Goal: Information Seeking & Learning: Learn about a topic

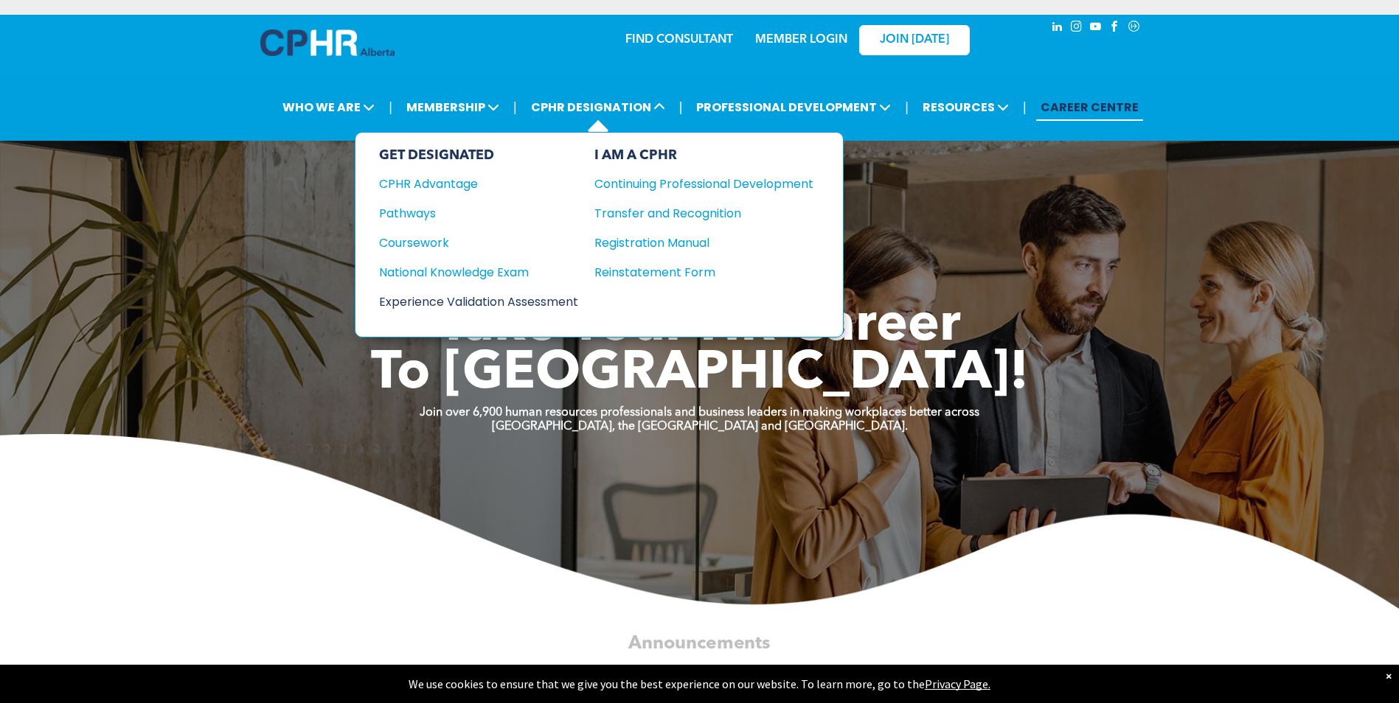
click at [465, 302] on div "Experience Validation Assessment" at bounding box center [468, 302] width 179 height 18
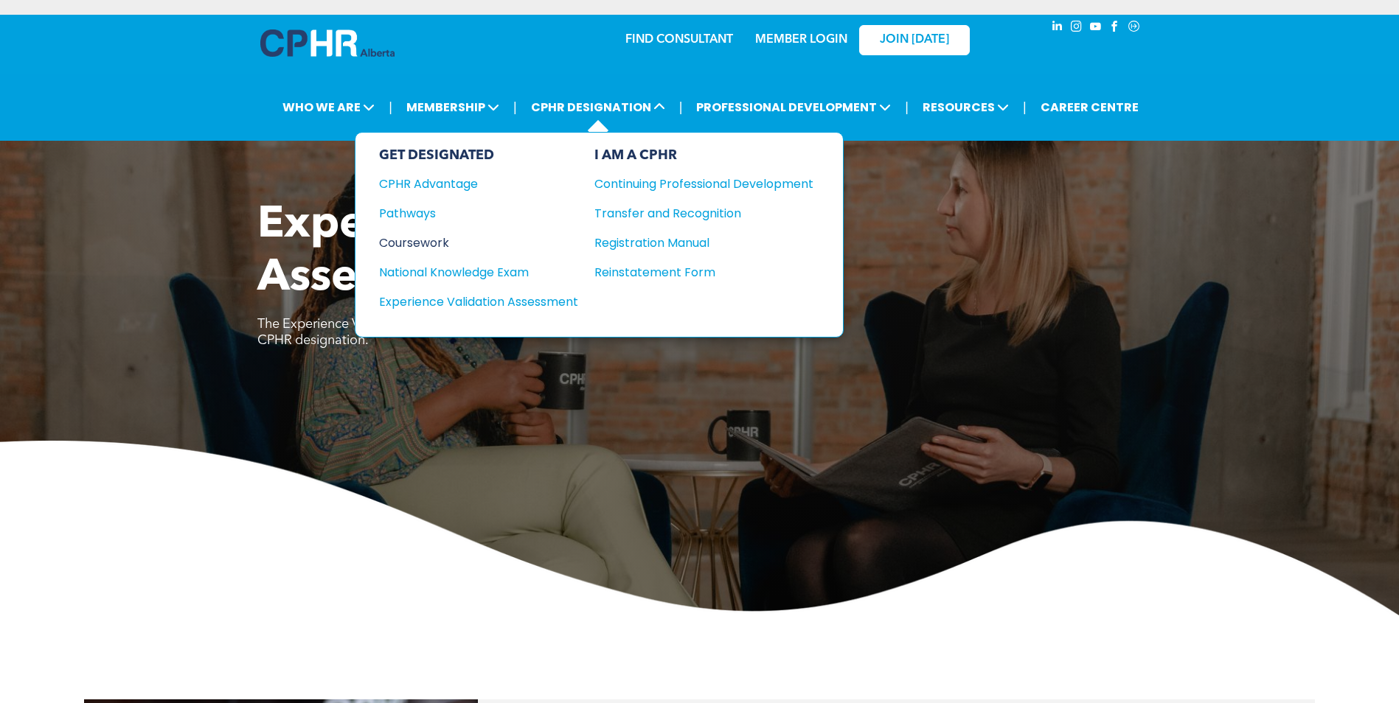
click at [435, 242] on div "Coursework" at bounding box center [468, 243] width 179 height 18
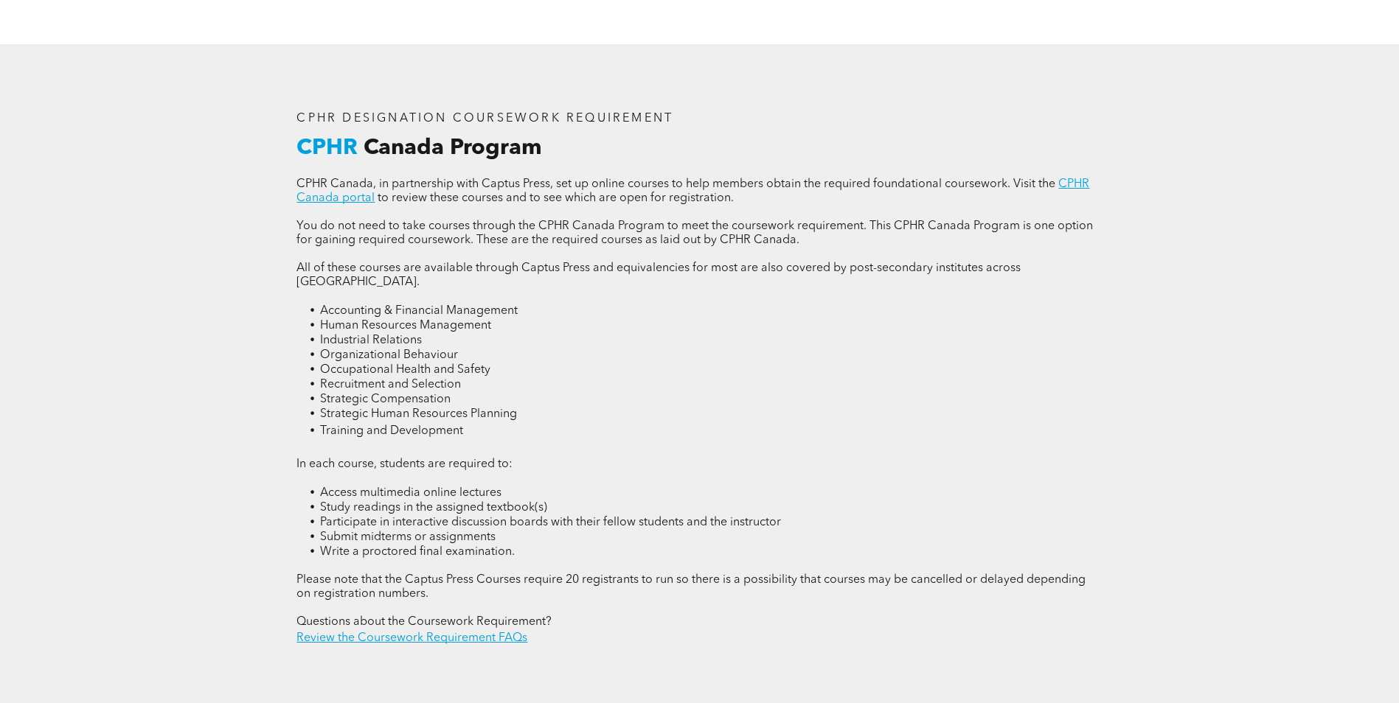
scroll to position [1991, 0]
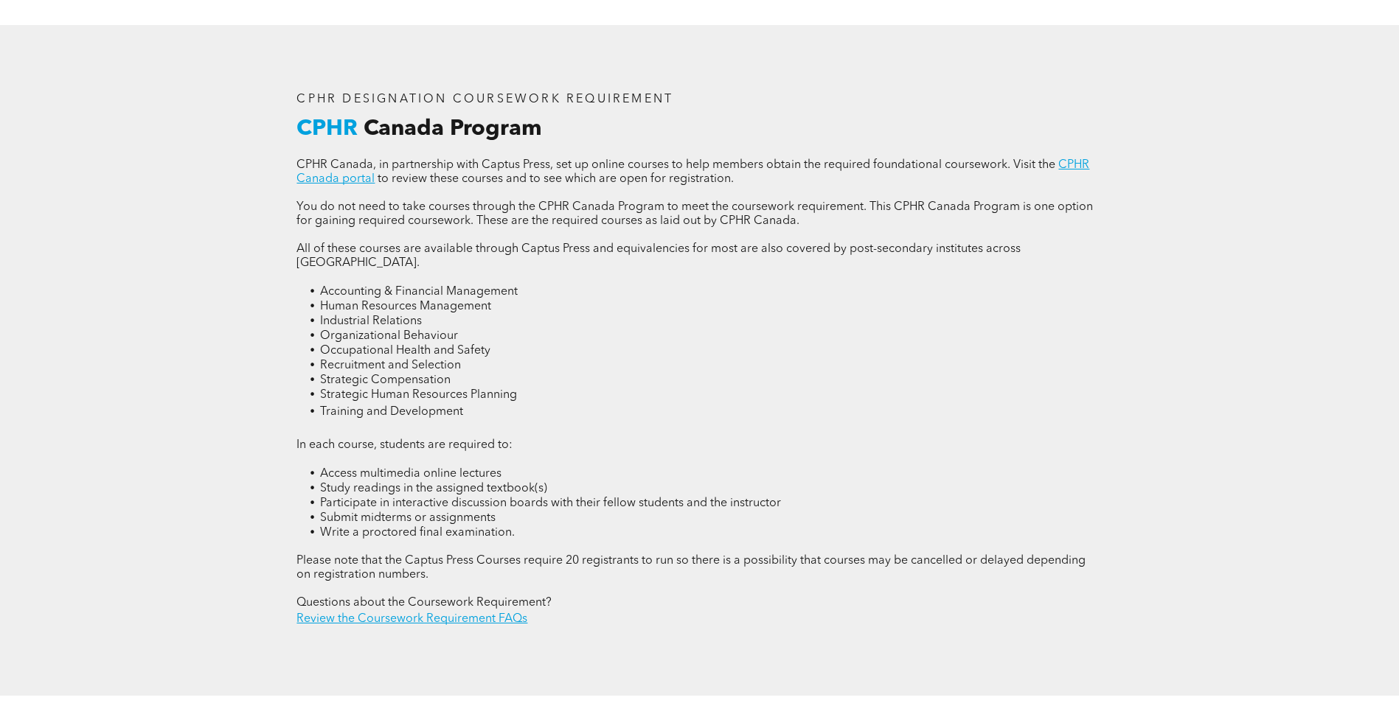
click at [347, 301] on span "Human Resources Management" at bounding box center [405, 307] width 171 height 12
click at [348, 316] on span "Industrial Relations" at bounding box center [371, 322] width 102 height 12
click at [347, 330] on span "Organizational Behaviour" at bounding box center [389, 336] width 138 height 12
click at [630, 439] on p "In each course, students are required to:" at bounding box center [698, 446] width 805 height 14
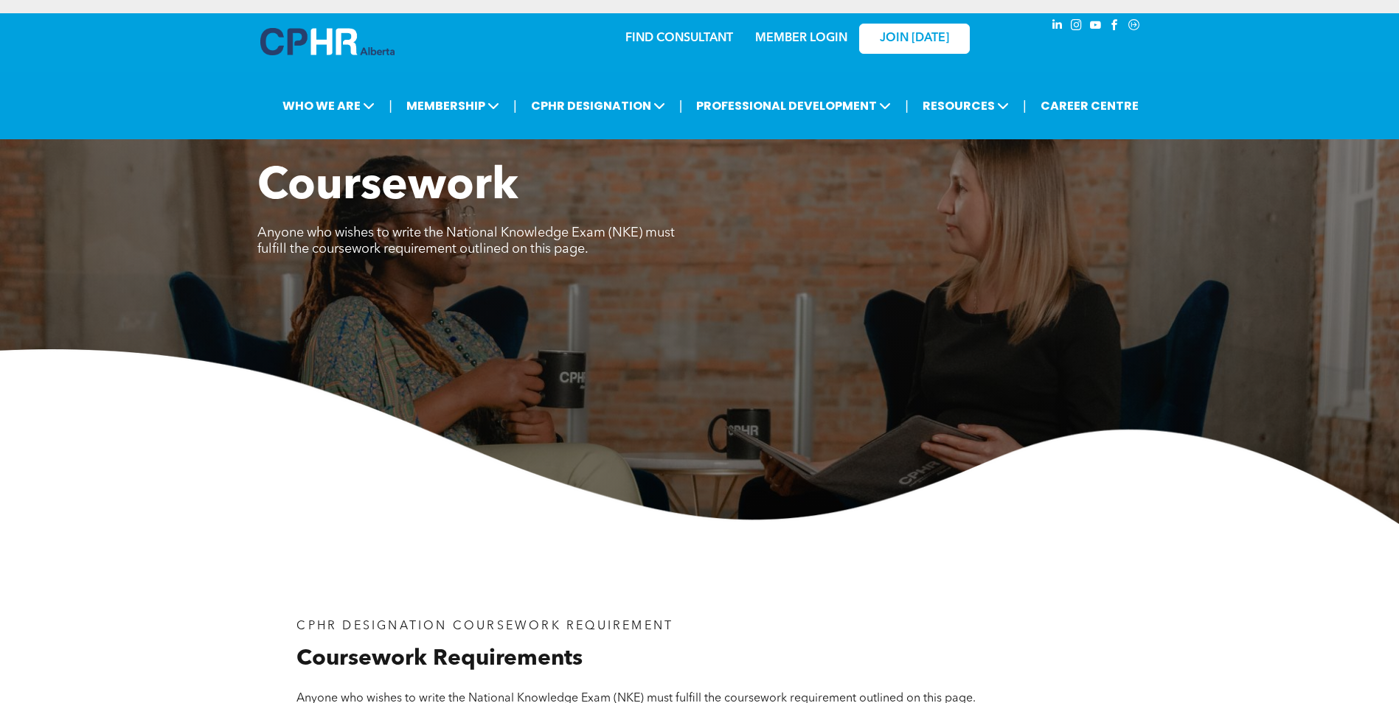
scroll to position [0, 0]
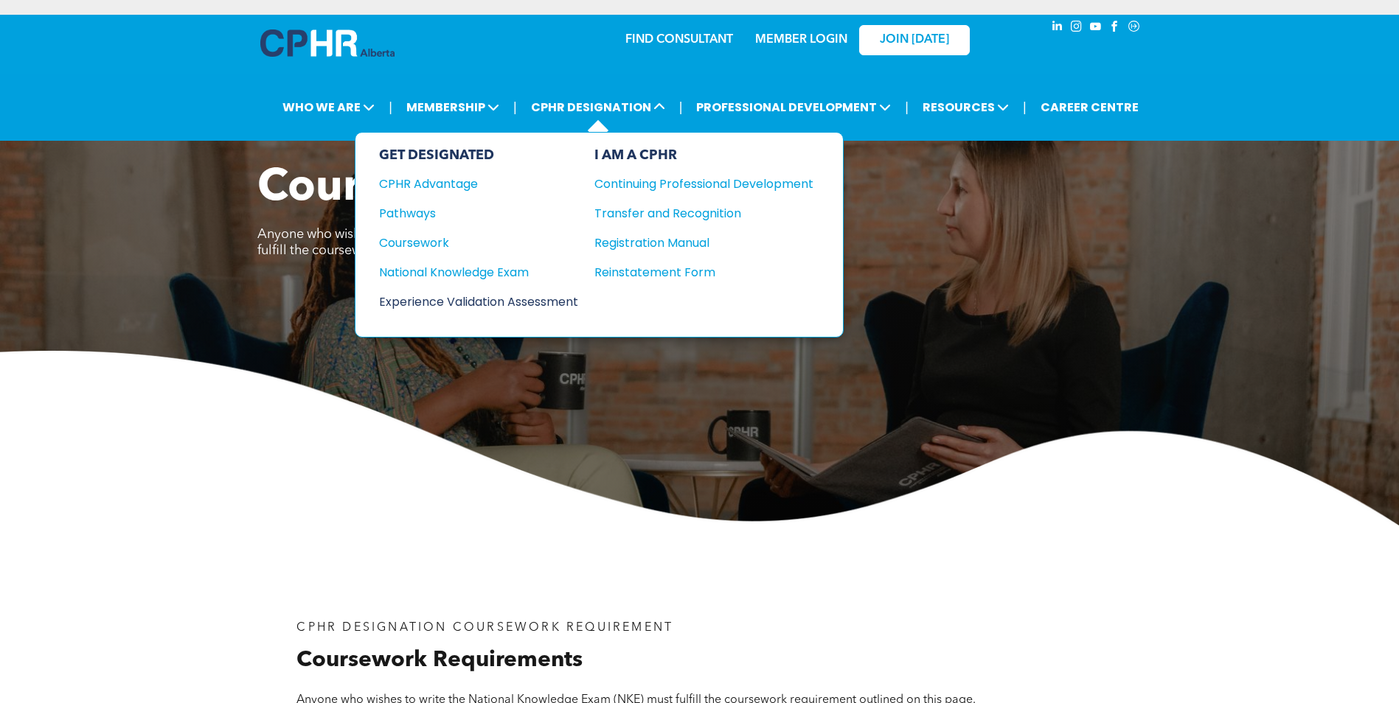
click at [497, 302] on div "Experience Validation Assessment" at bounding box center [468, 302] width 179 height 18
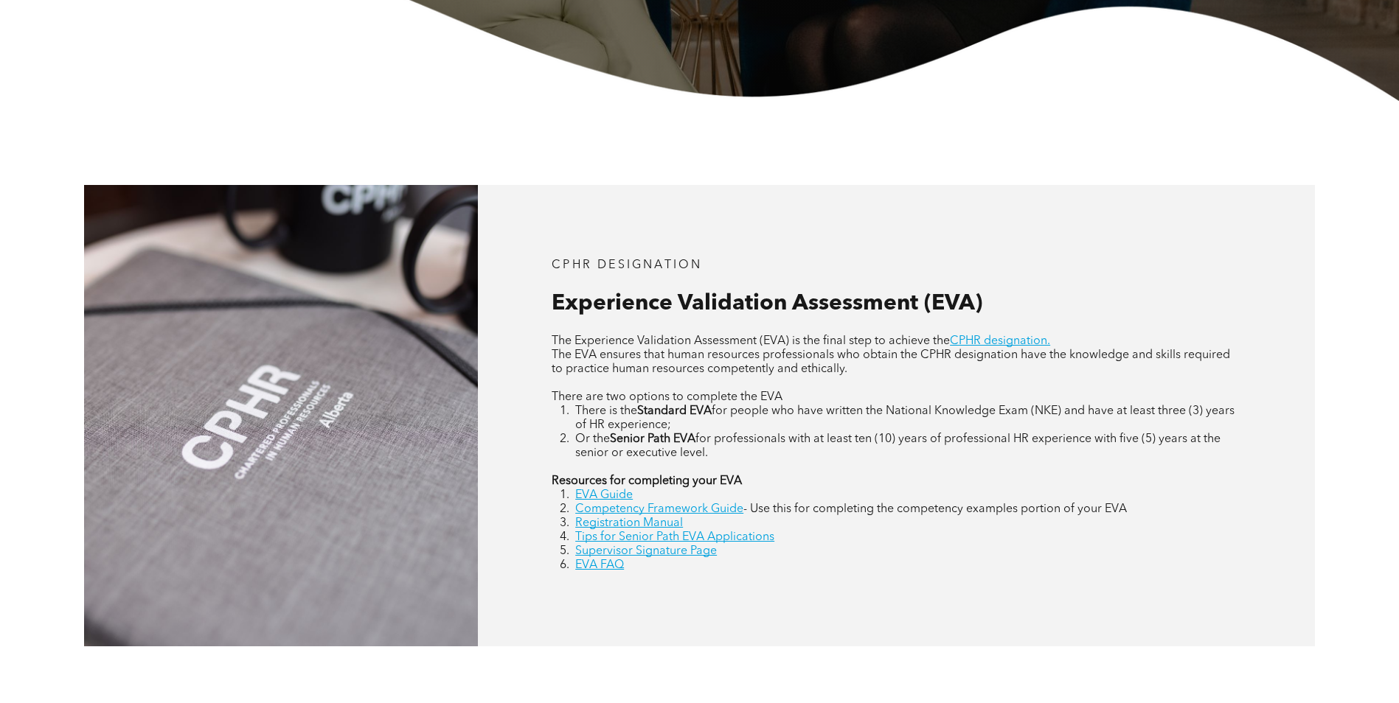
scroll to position [516, 0]
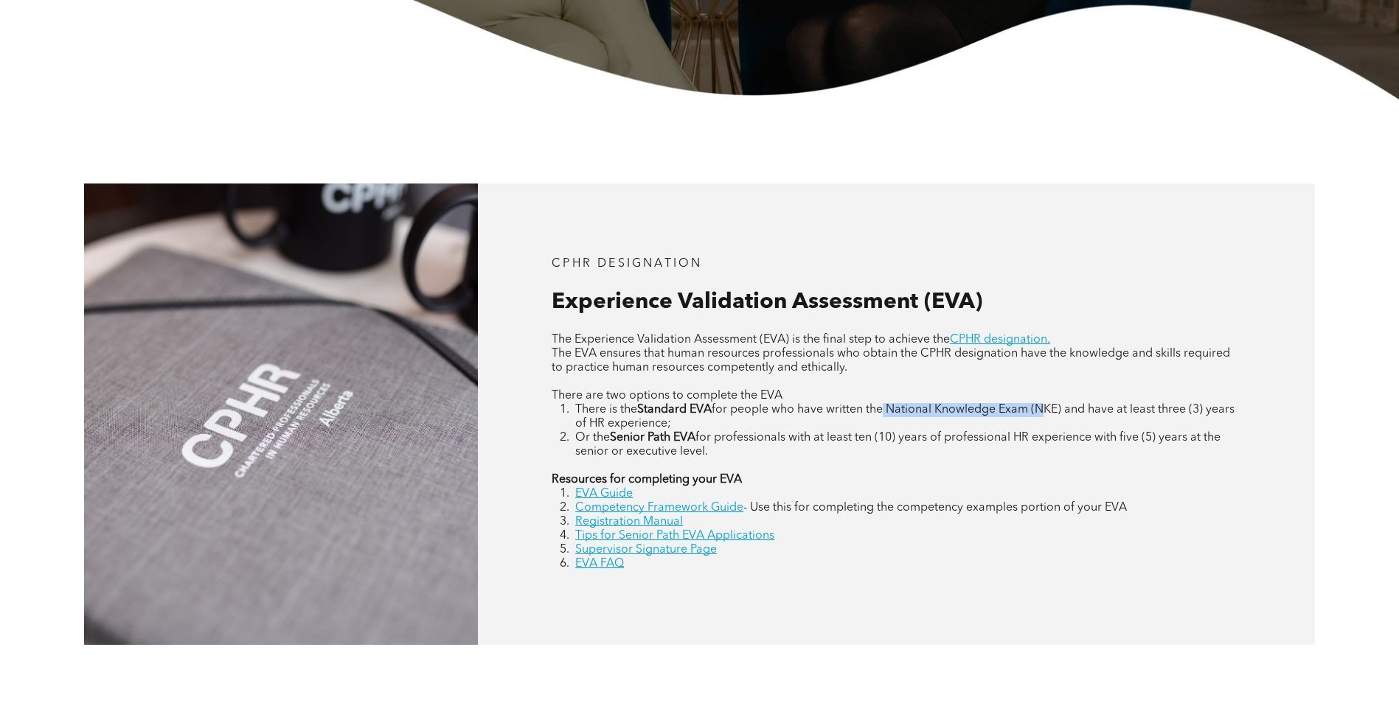
drag, startPoint x: 890, startPoint y: 414, endPoint x: 1048, endPoint y: 411, distance: 157.8
click at [1048, 411] on span "for people who have written the National Knowledge Exam (NKE) and have at least…" at bounding box center [904, 417] width 659 height 26
drag, startPoint x: 1048, startPoint y: 411, endPoint x: 977, endPoint y: 432, distance: 73.7
click at [977, 432] on span "for professionals with at least ten (10) years of professional HR experience wi…" at bounding box center [897, 445] width 645 height 26
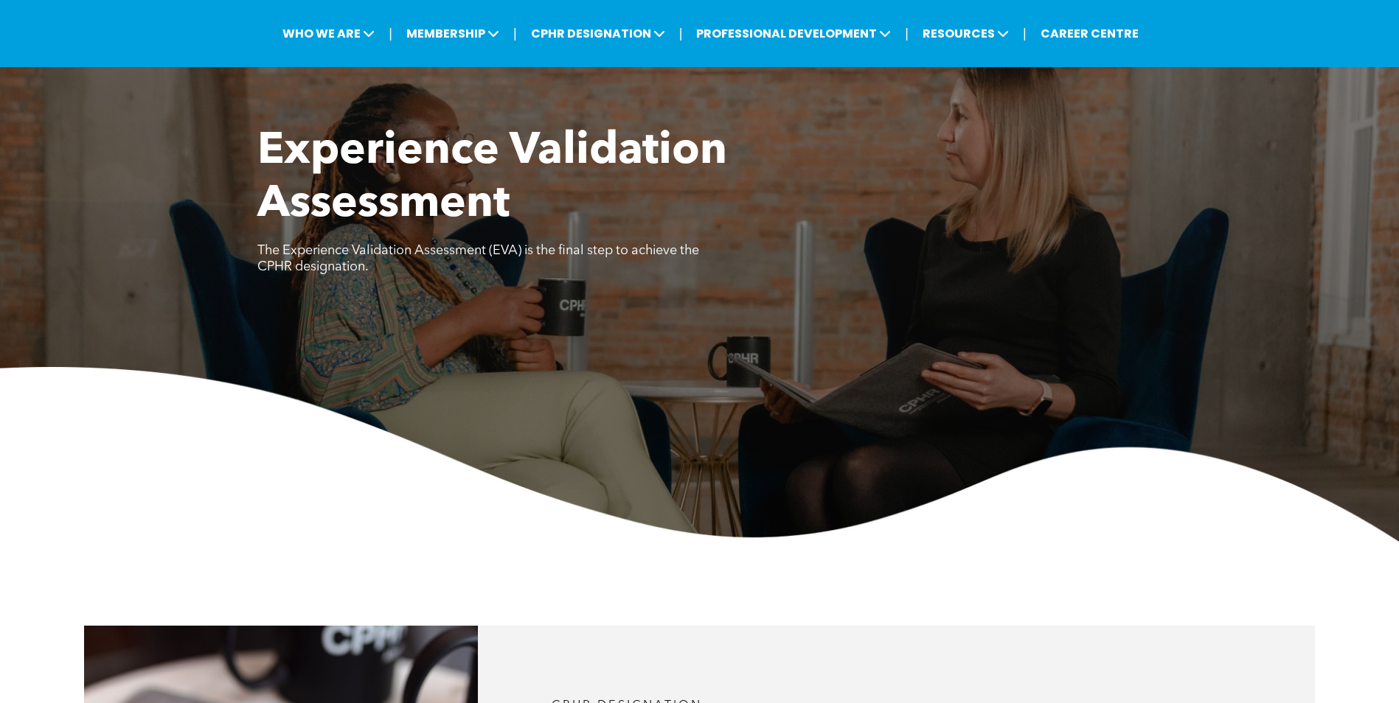
scroll to position [0, 0]
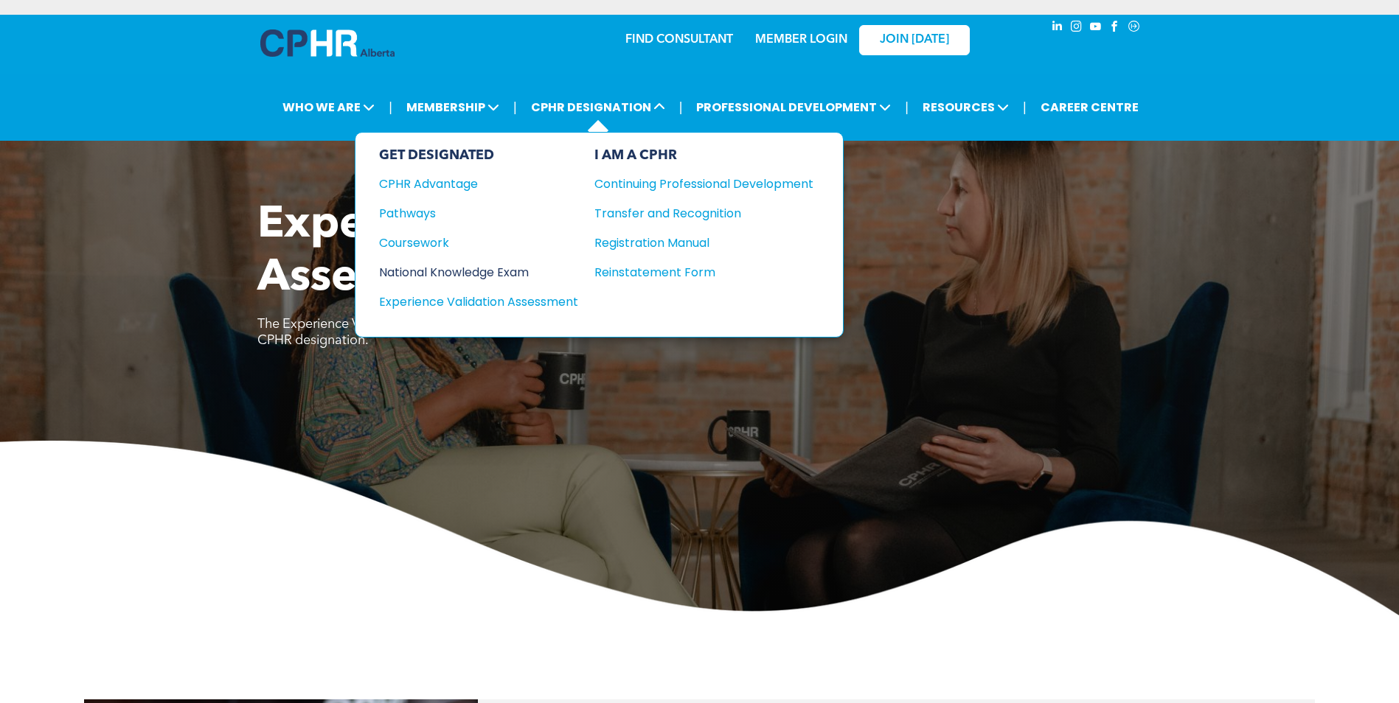
click at [464, 271] on div "National Knowledge Exam" at bounding box center [468, 272] width 179 height 18
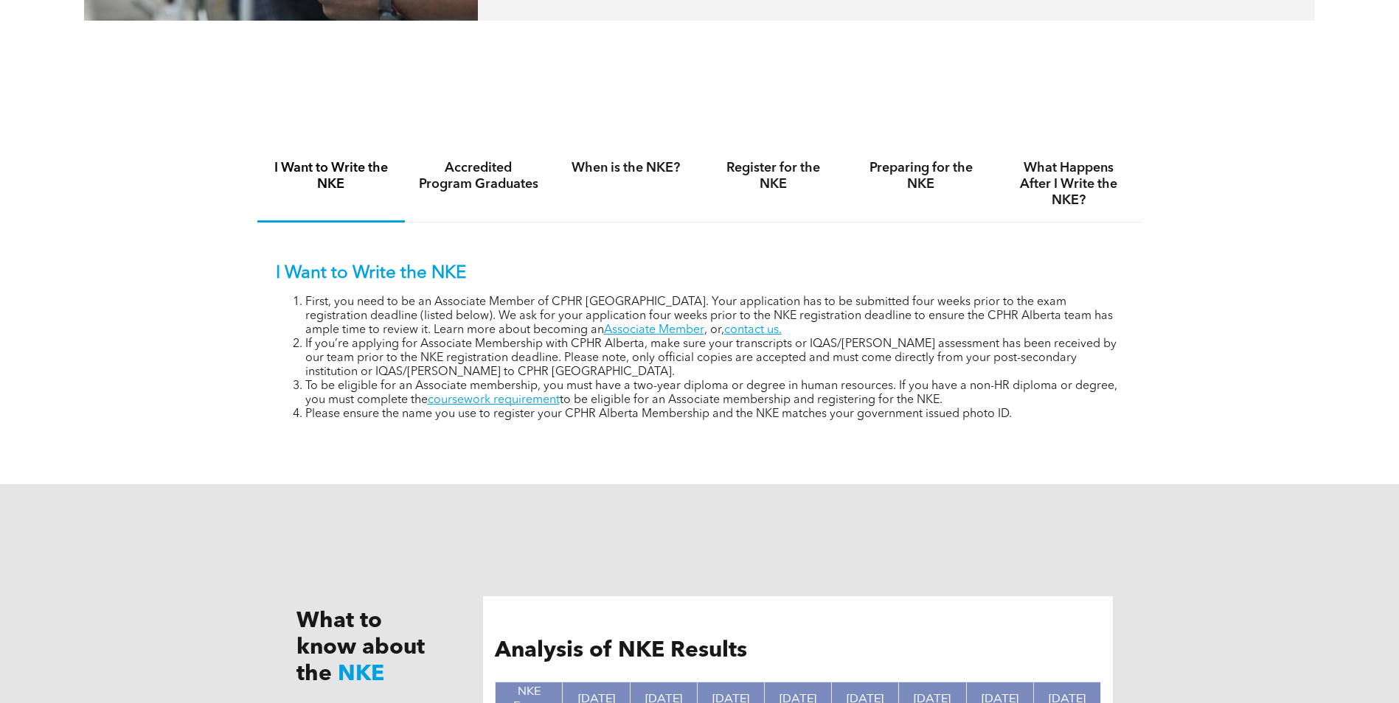
scroll to position [958, 0]
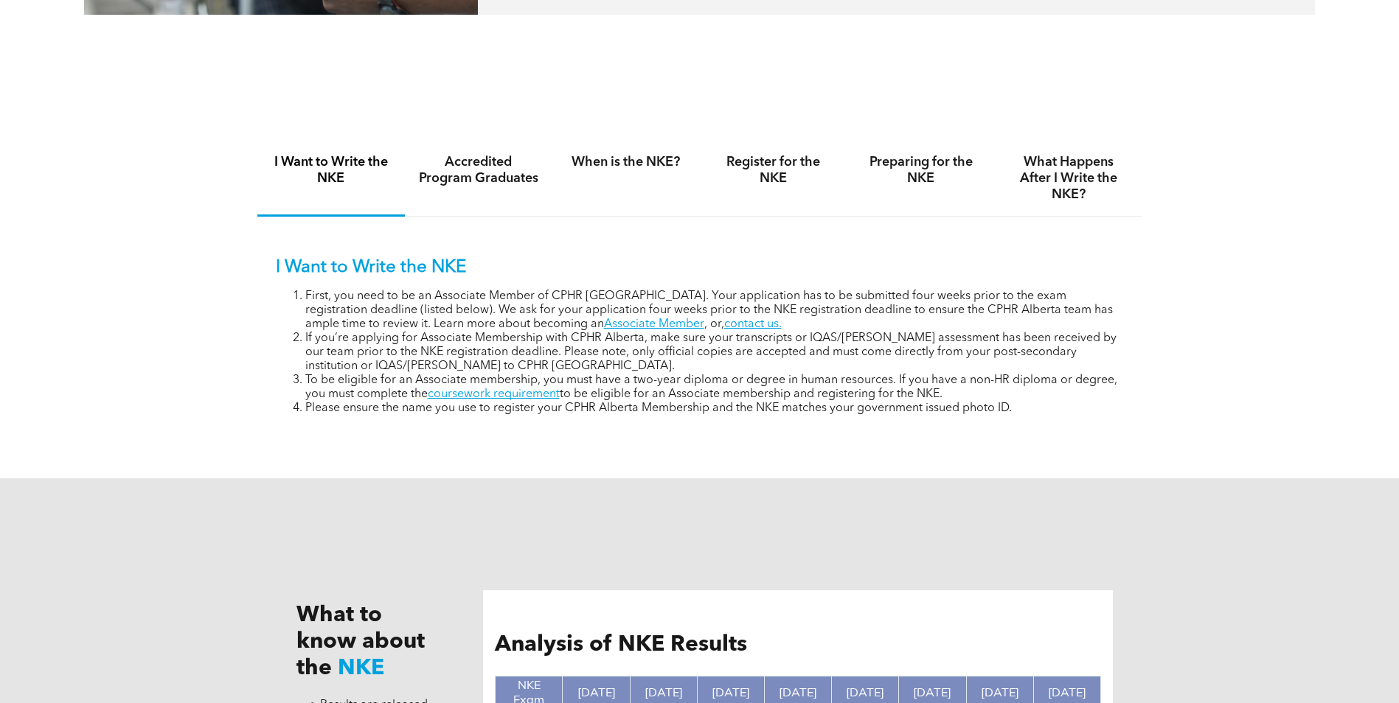
click at [569, 293] on li "First, you need to be an Associate Member of CPHR [GEOGRAPHIC_DATA]. Your appli…" at bounding box center [714, 311] width 818 height 42
click at [754, 285] on div "I Want to Write the NKE First, you need to be an Associate Member of CPHR [GEOG…" at bounding box center [700, 336] width 848 height 159
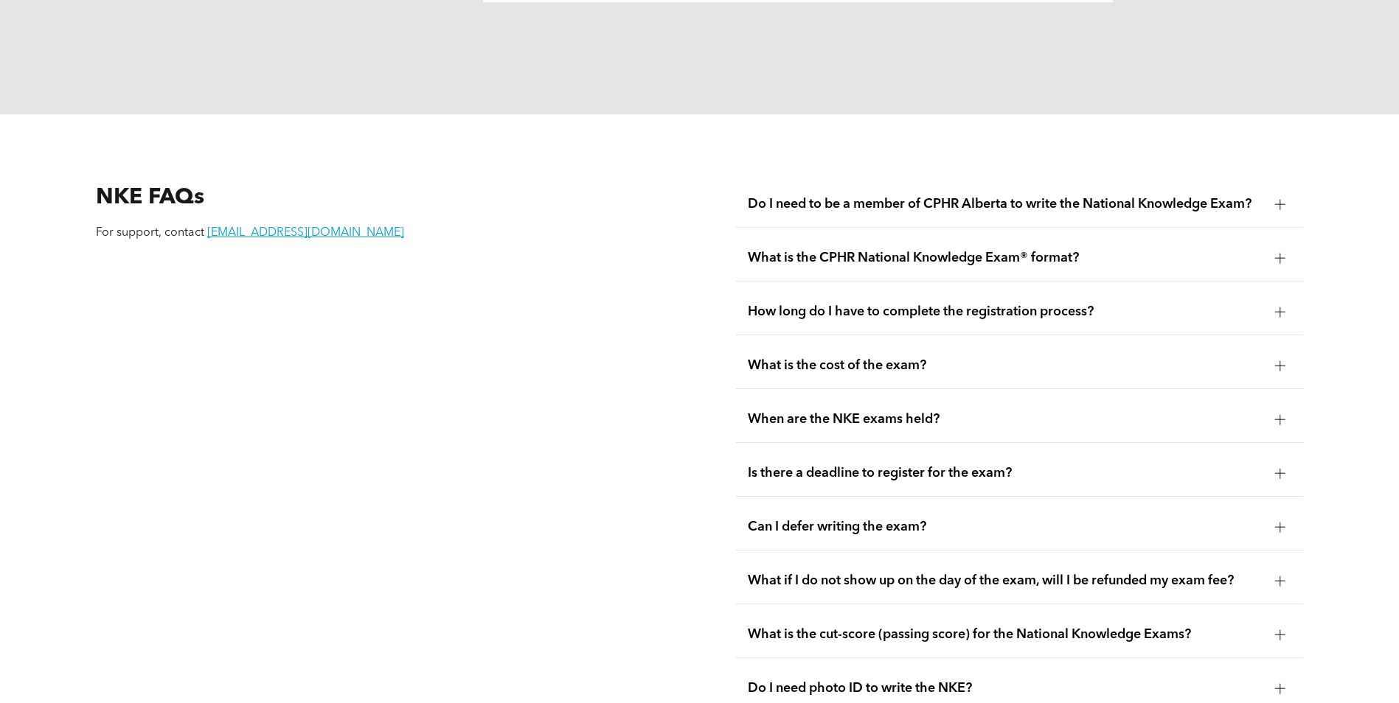
scroll to position [1917, 0]
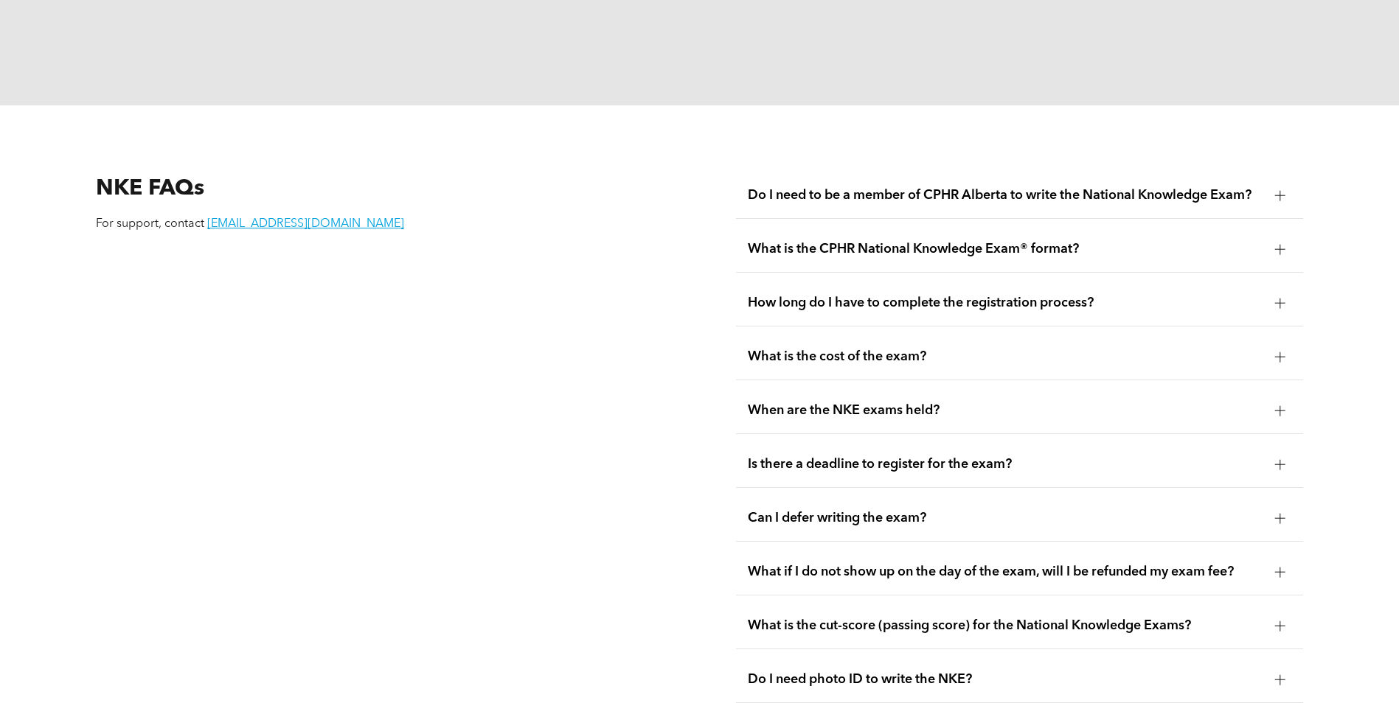
click at [919, 344] on div "What is the cost of the exam?" at bounding box center [1019, 357] width 567 height 46
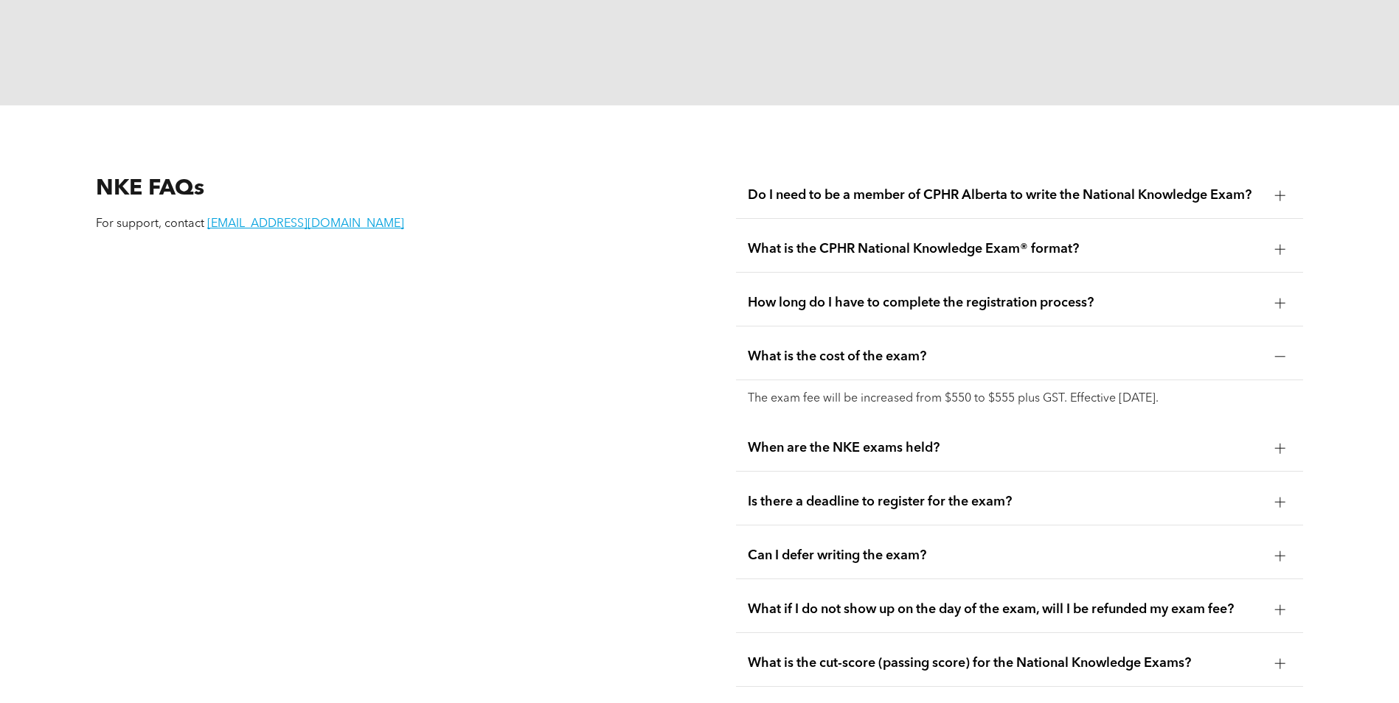
click at [912, 334] on div "What is the cost of the exam?" at bounding box center [1019, 357] width 567 height 46
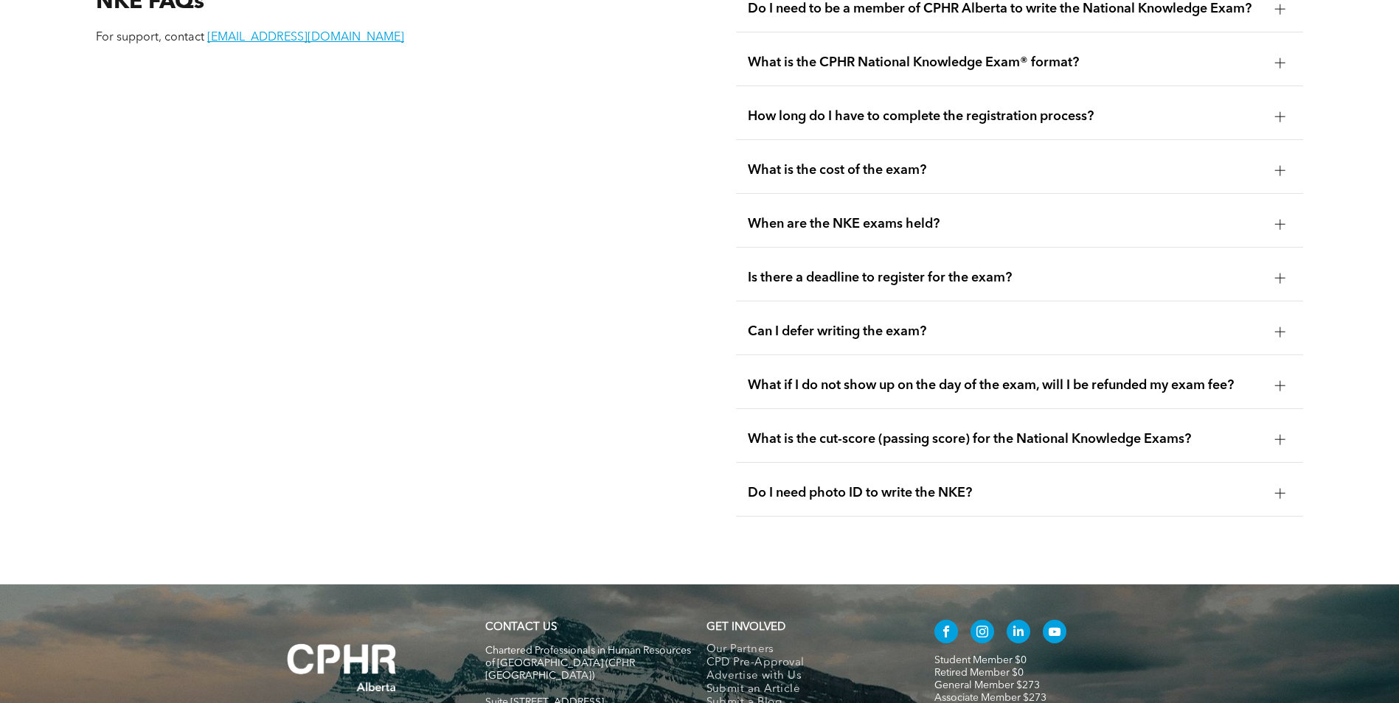
scroll to position [2138, 0]
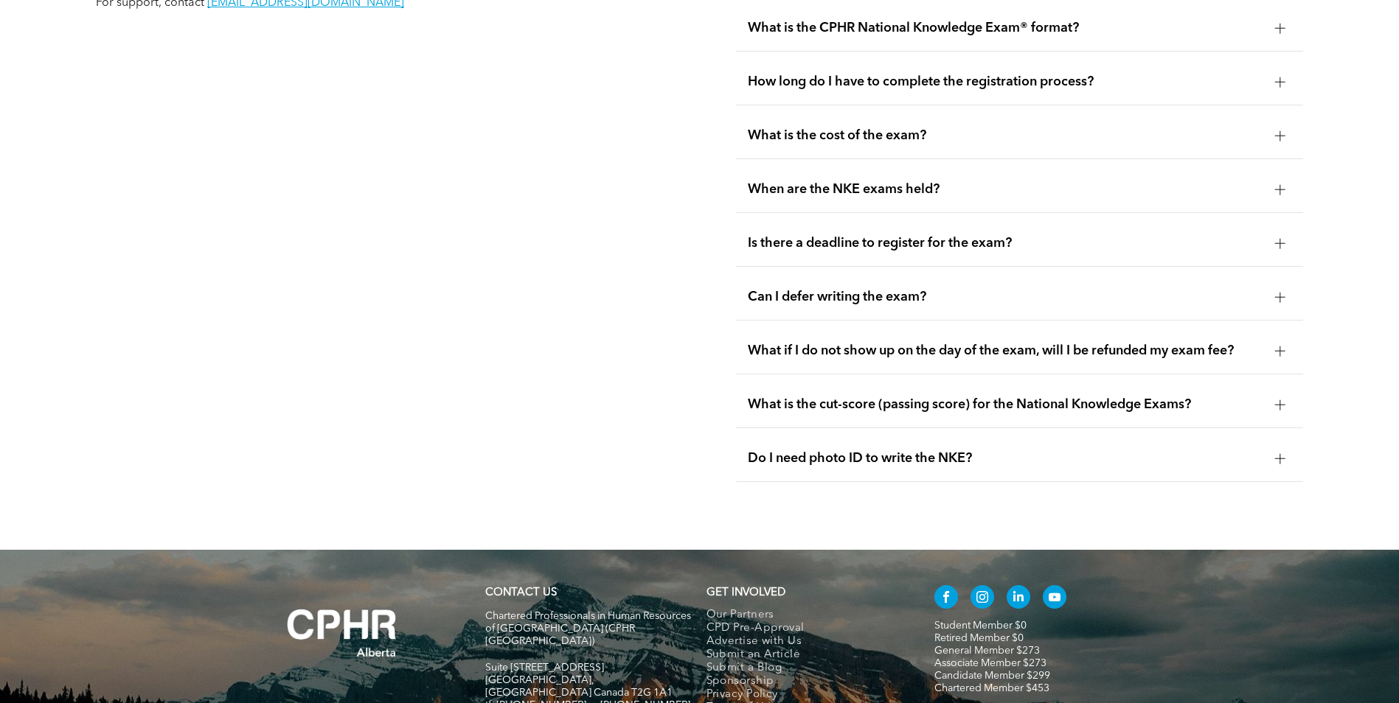
click at [925, 397] on span "What is the cut-score (passing score) for the National Knowledge Exams?" at bounding box center [1005, 405] width 515 height 16
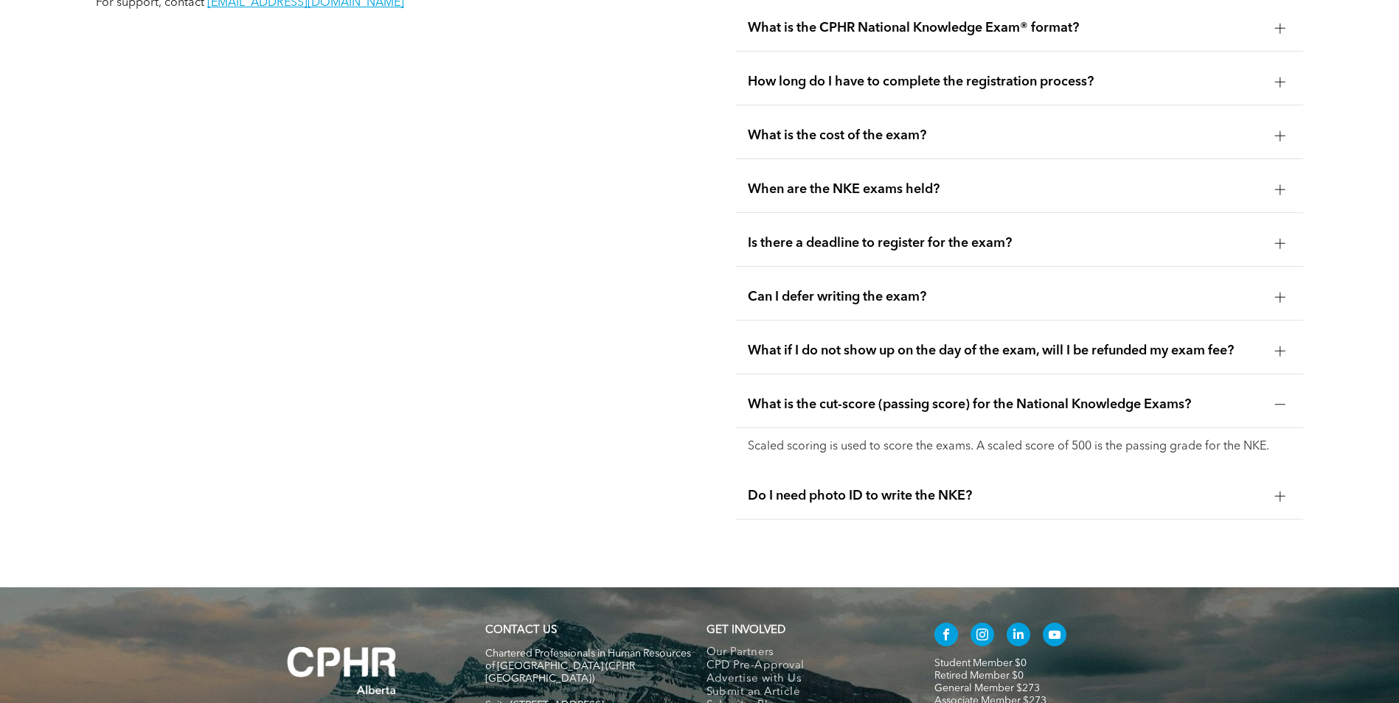
click at [925, 397] on span "What is the cut-score (passing score) for the National Knowledge Exams?" at bounding box center [1005, 405] width 515 height 16
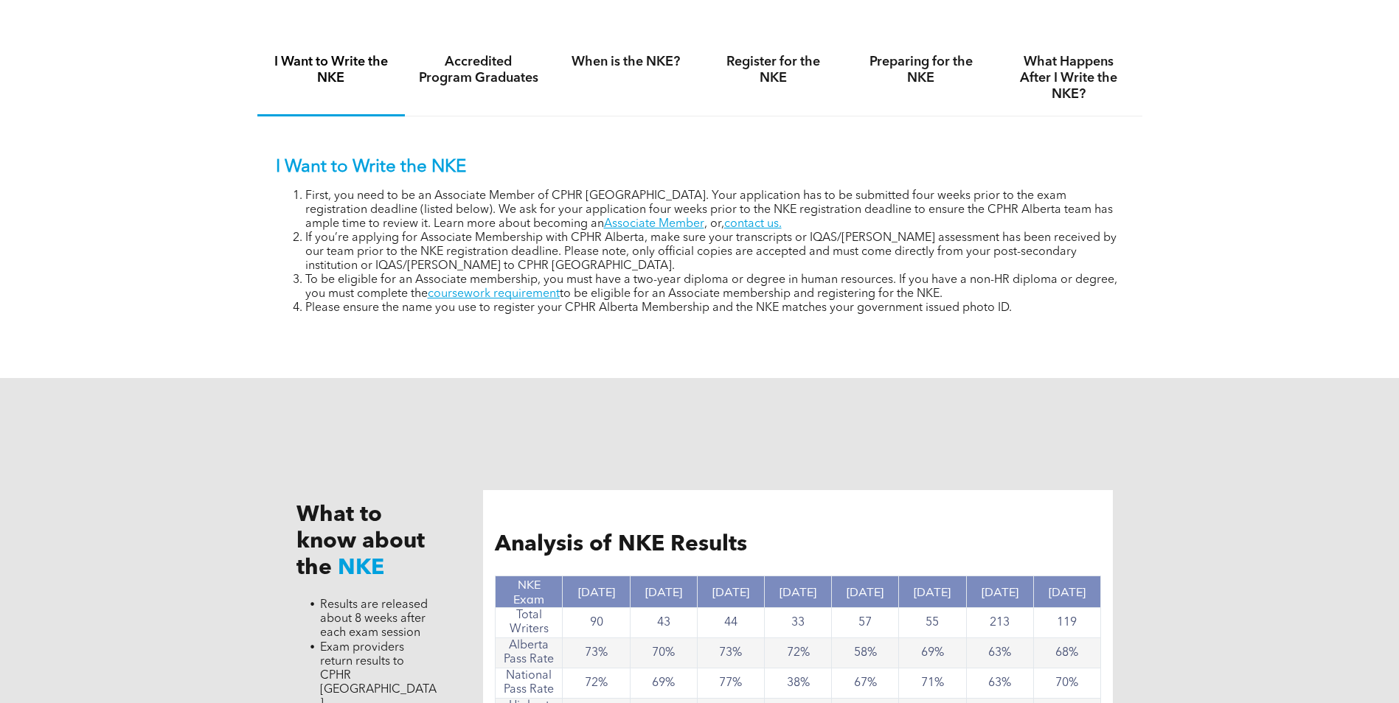
scroll to position [1032, 0]
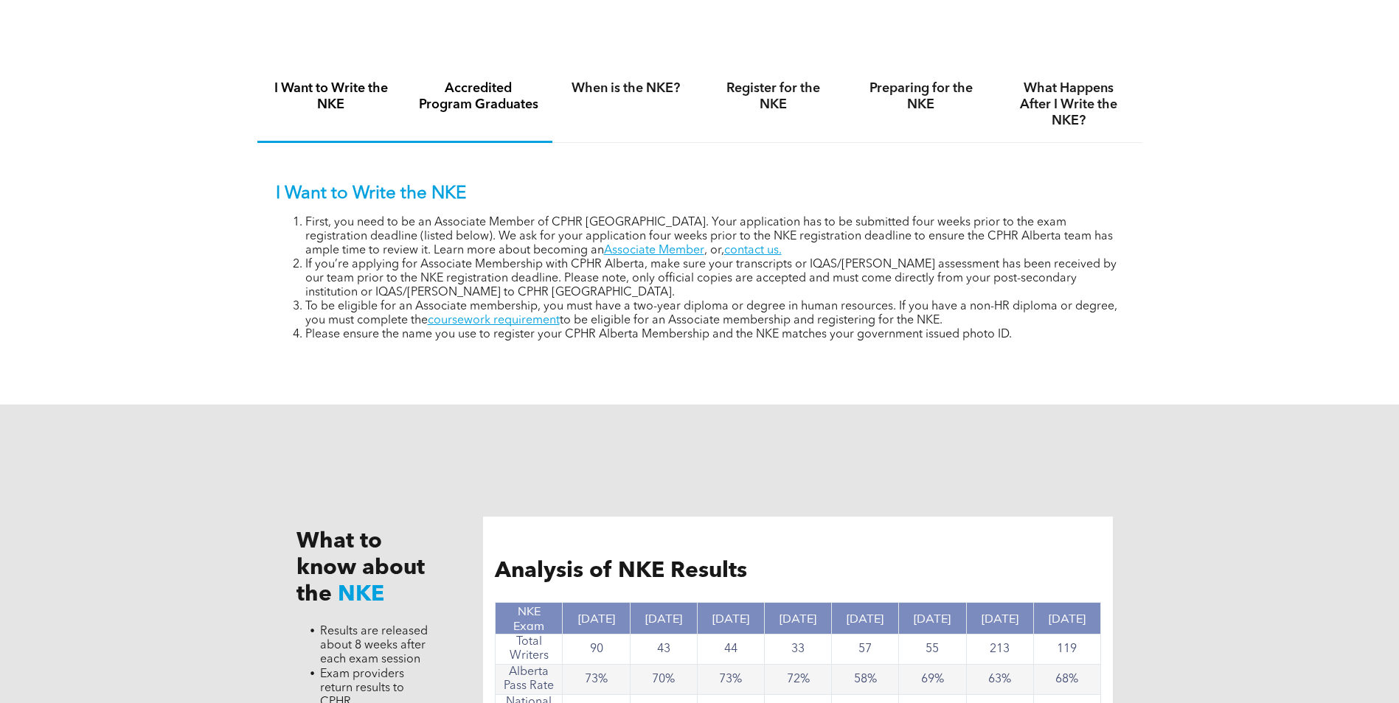
click at [501, 108] on h4 "Accredited Program Graduates" at bounding box center [478, 96] width 121 height 32
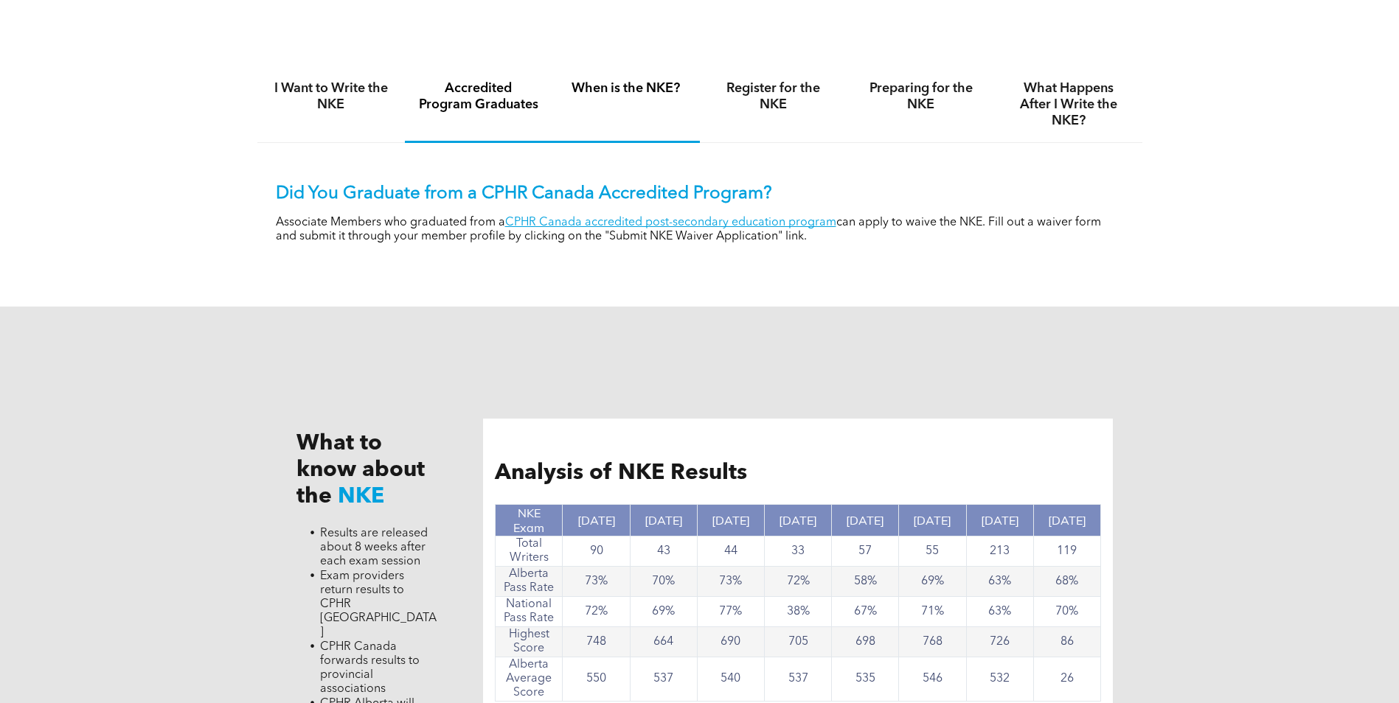
click at [616, 108] on div "When is the NKE?" at bounding box center [625, 105] width 147 height 76
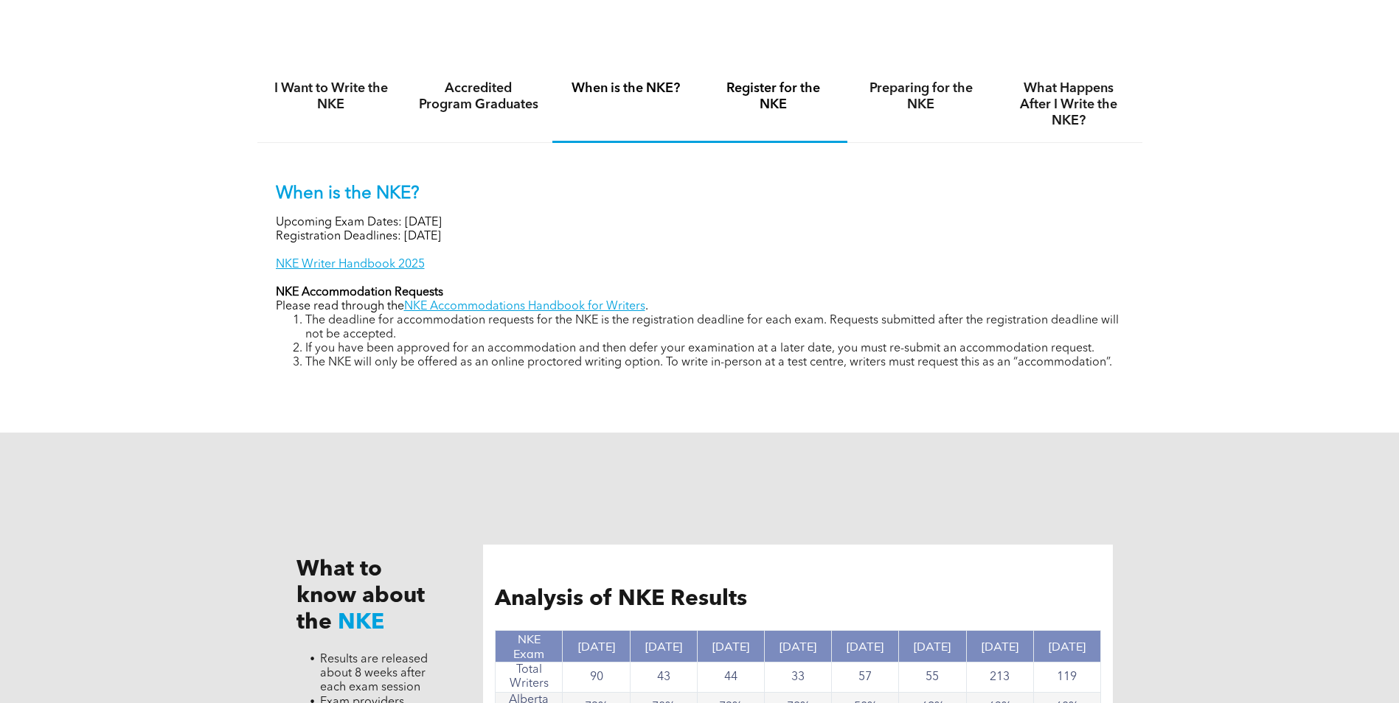
click at [774, 116] on div "Register for the NKE" at bounding box center [773, 105] width 147 height 76
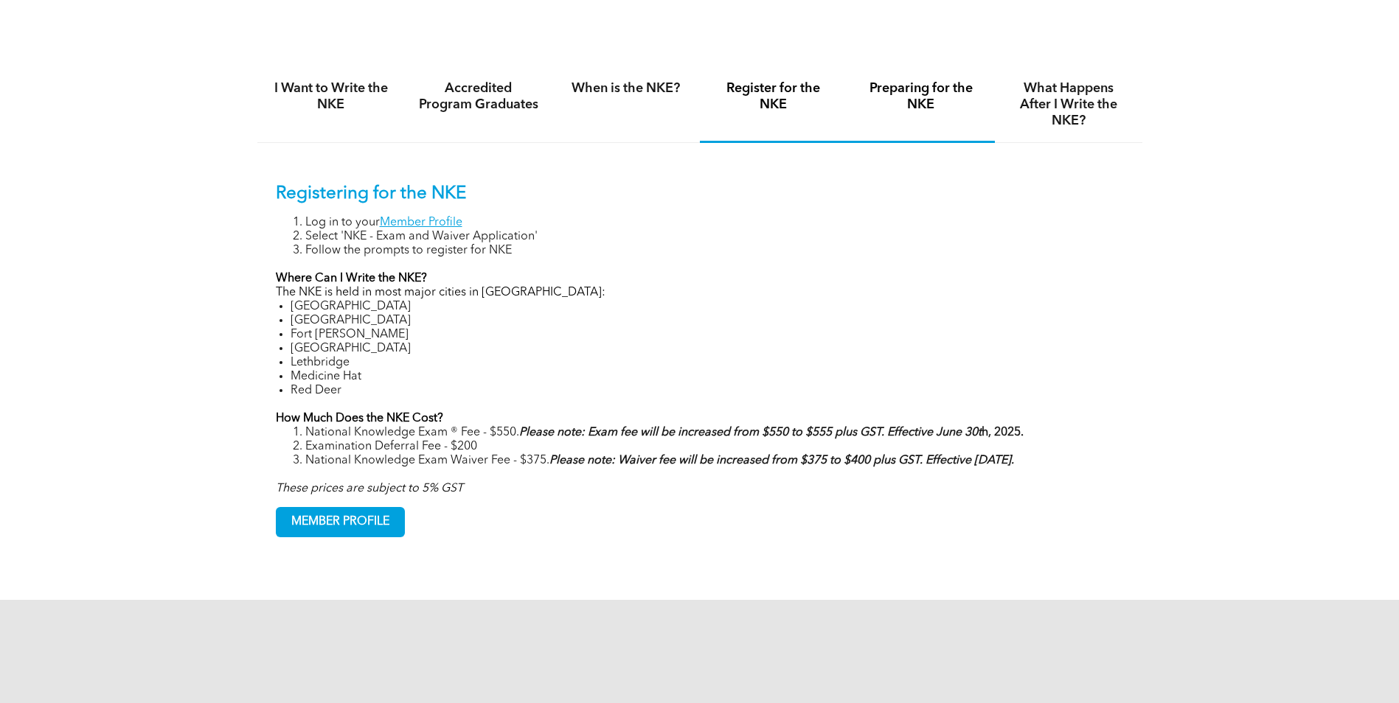
click at [924, 111] on div "Preparing for the NKE" at bounding box center [920, 105] width 147 height 76
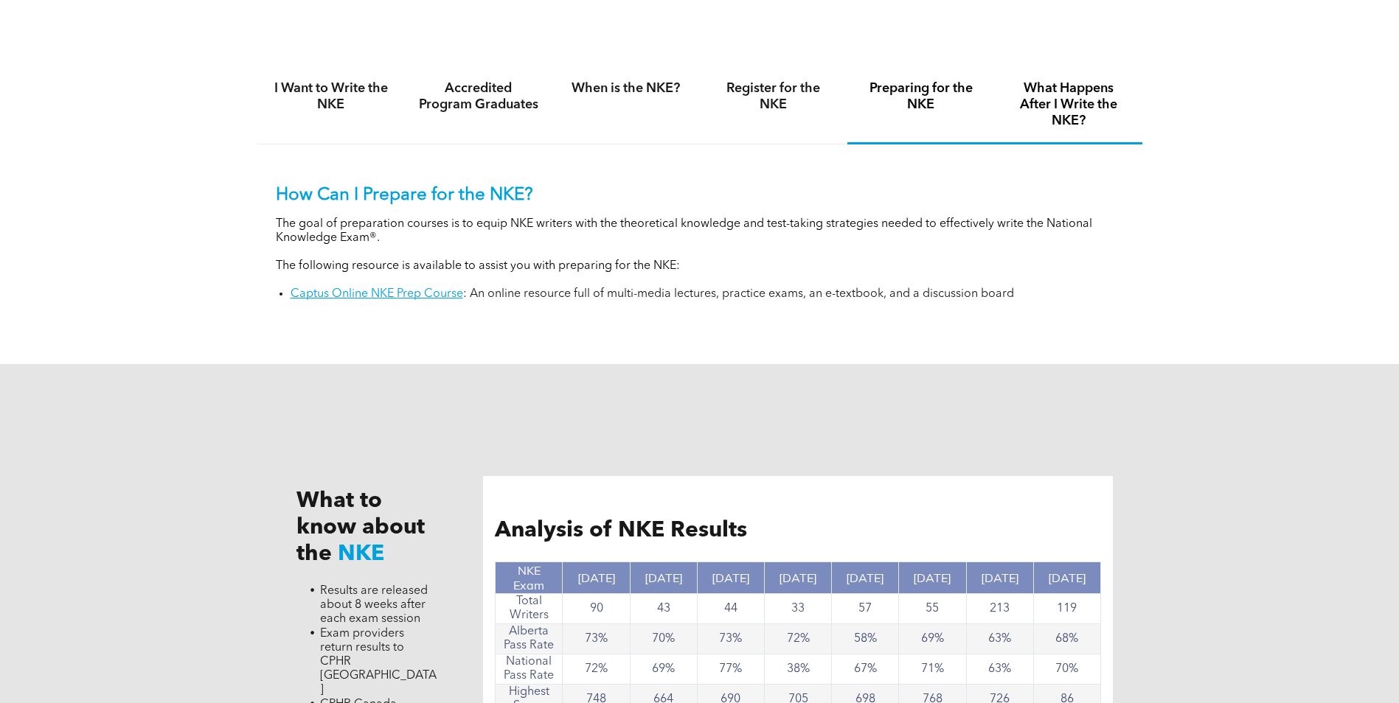
click at [1087, 126] on h4 "What Happens After I Write the NKE?" at bounding box center [1068, 104] width 121 height 49
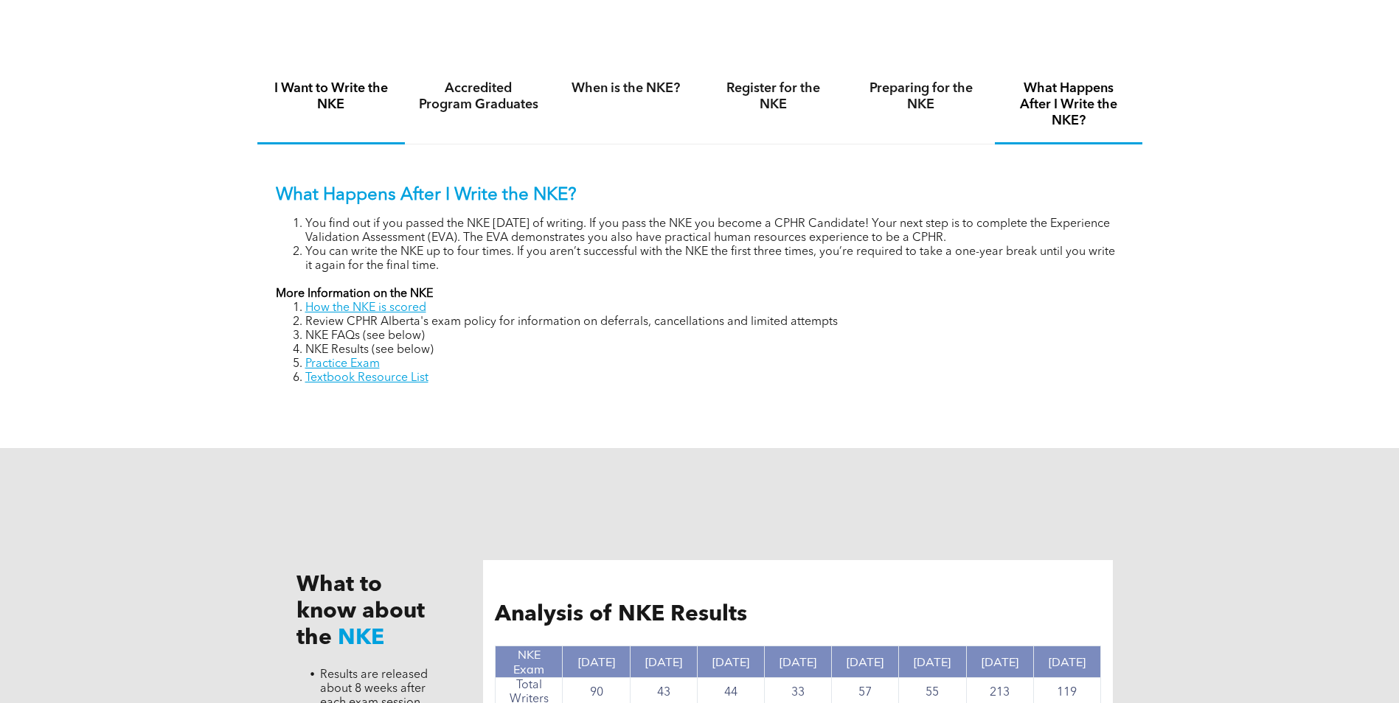
click at [335, 78] on div "I Want to Write the NKE" at bounding box center [330, 105] width 147 height 77
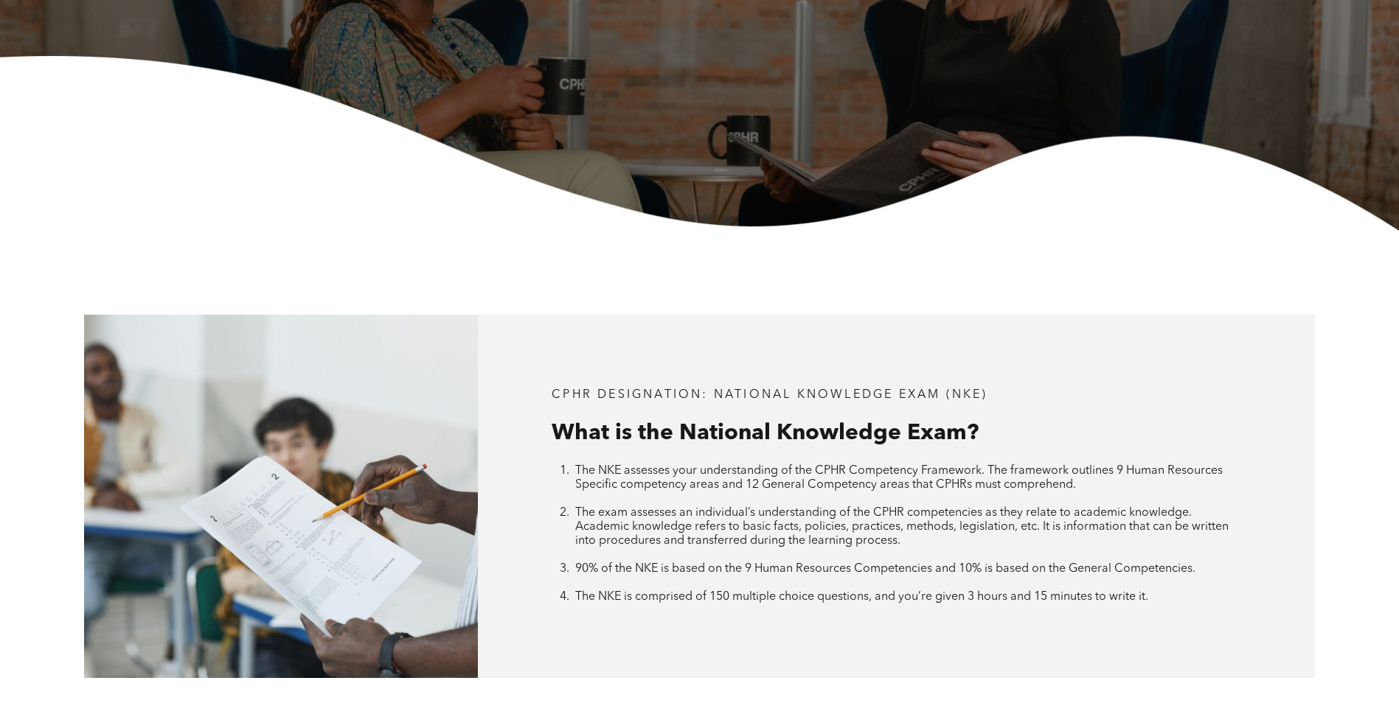
scroll to position [0, 0]
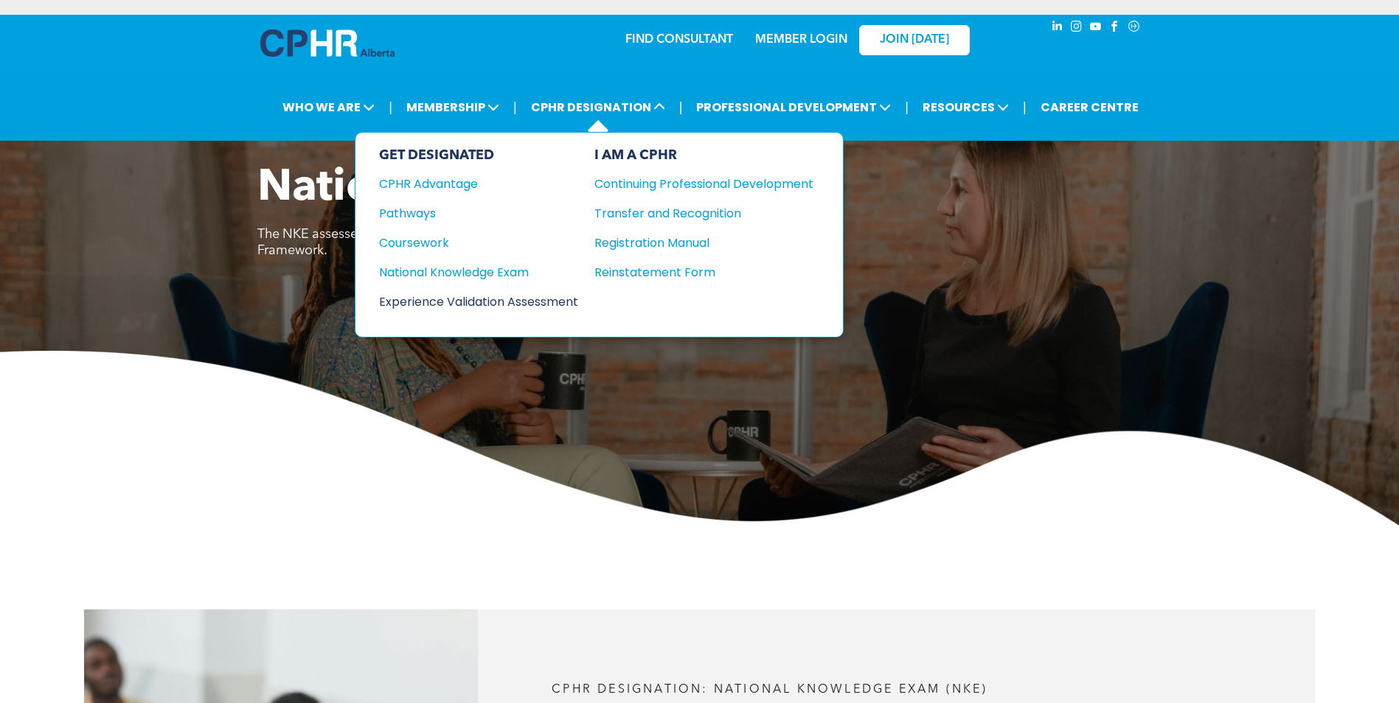
click at [537, 298] on div "Experience Validation Assessment" at bounding box center [468, 302] width 179 height 18
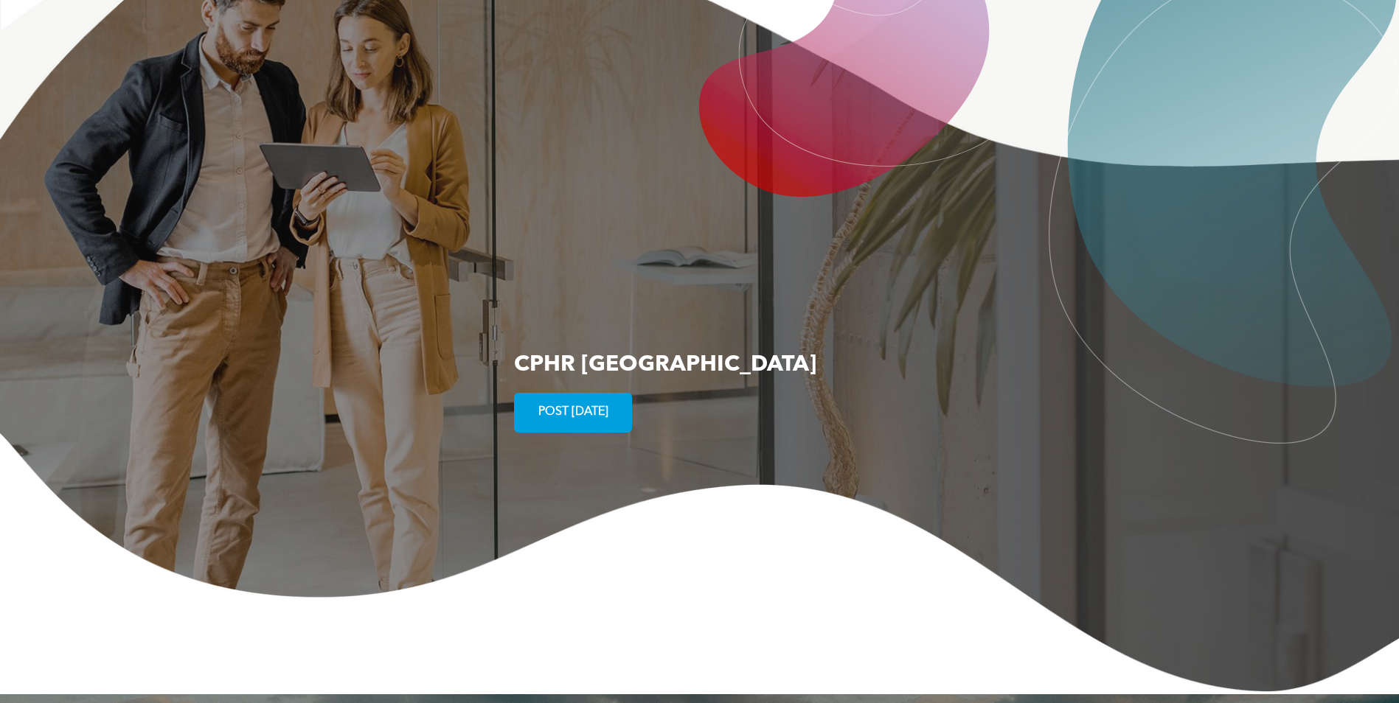
scroll to position [2157, 0]
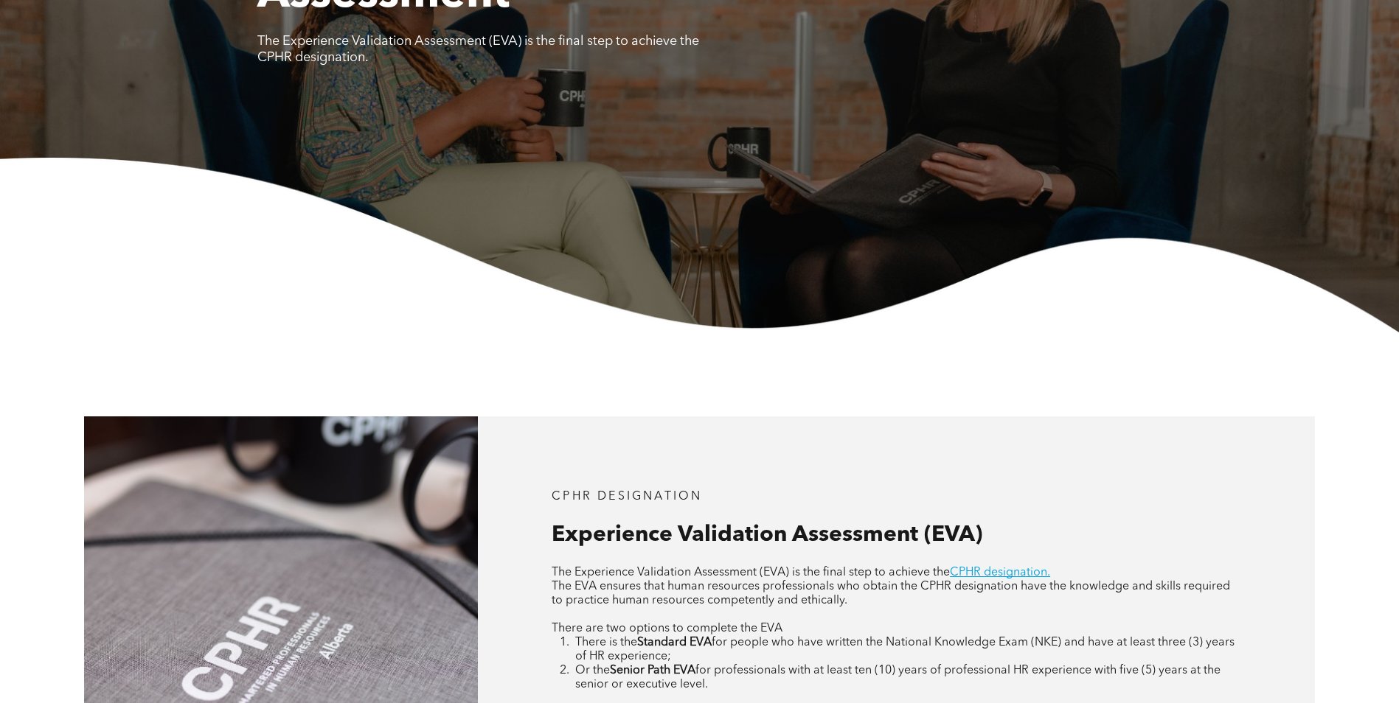
scroll to position [442, 0]
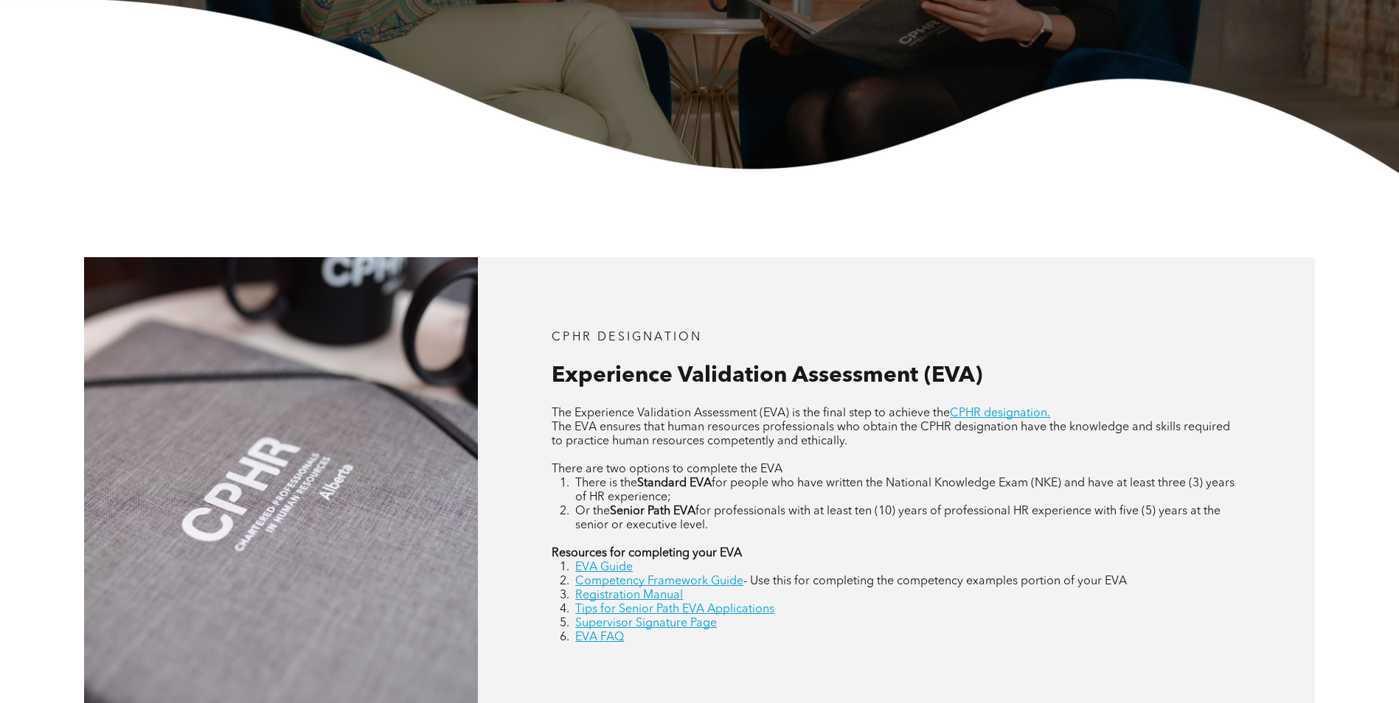
drag, startPoint x: 640, startPoint y: 484, endPoint x: 716, endPoint y: 481, distance: 76.0
click at [711, 481] on strong "Standard EVA" at bounding box center [674, 484] width 74 height 12
drag, startPoint x: 716, startPoint y: 481, endPoint x: 792, endPoint y: 495, distance: 77.4
click at [792, 495] on li "There is the Standard EVA for people who have written the National Knowledge Ex…" at bounding box center [908, 491] width 666 height 28
drag, startPoint x: 897, startPoint y: 479, endPoint x: 1079, endPoint y: 481, distance: 182.9
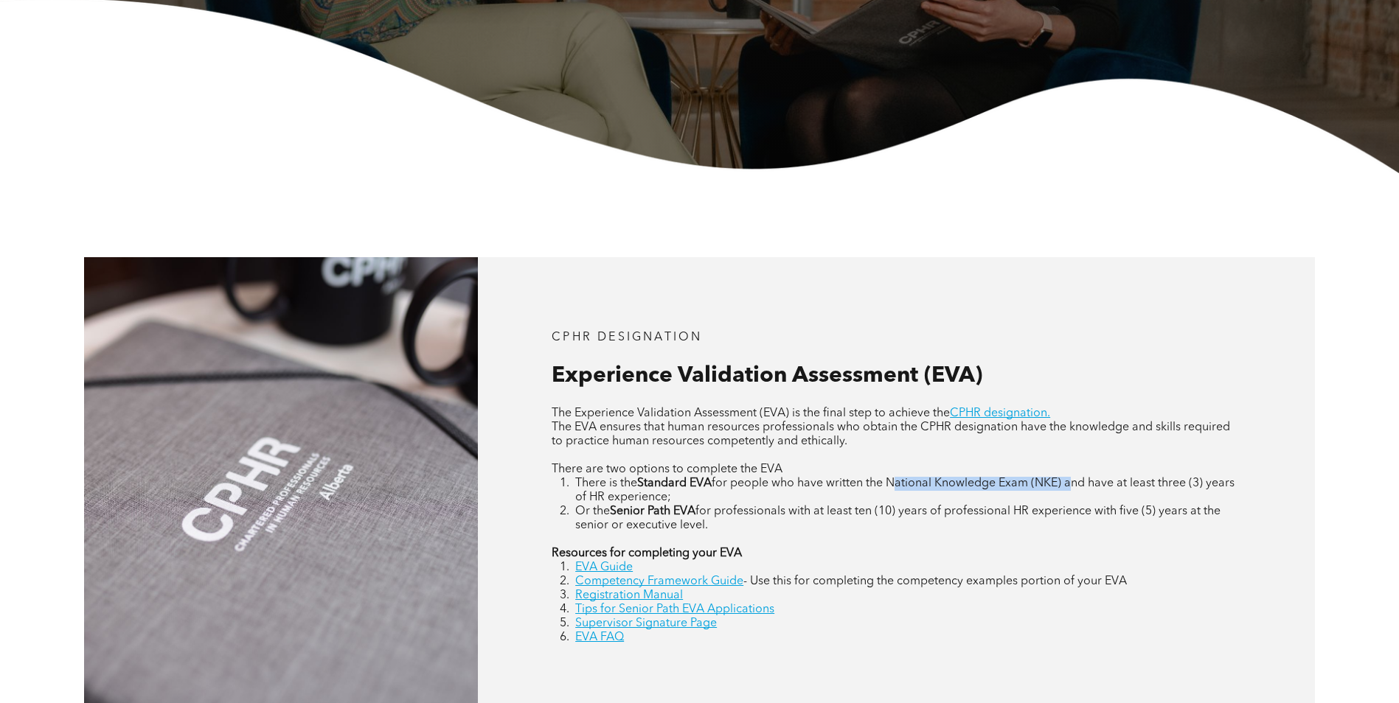
click at [1079, 481] on span "for people who have written the National Knowledge Exam (NKE) and have at least…" at bounding box center [904, 491] width 659 height 26
click at [1244, 489] on div "CPHR DESIGNATION Experience Validation Assessment (EVA) The Experience Validati…" at bounding box center [896, 488] width 837 height 462
click at [624, 568] on link "EVA Guide" at bounding box center [604, 568] width 58 height 12
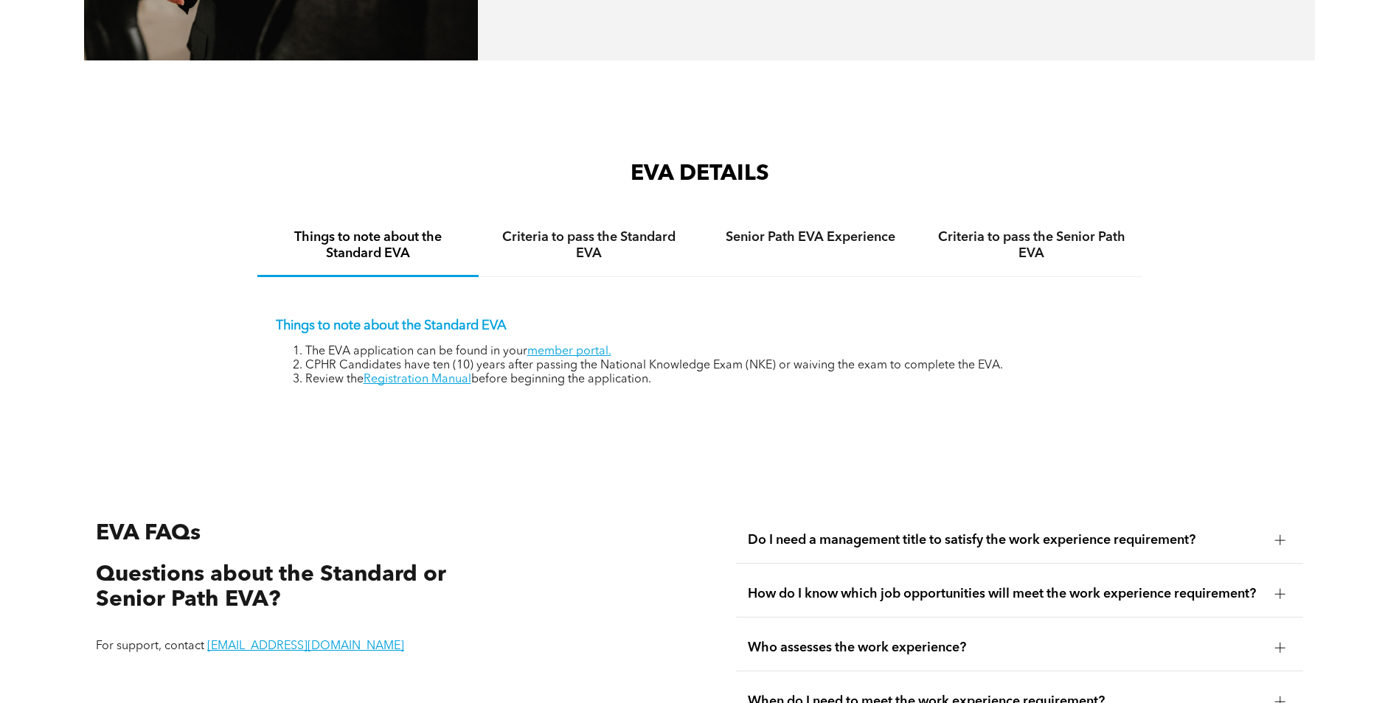
scroll to position [2359, 0]
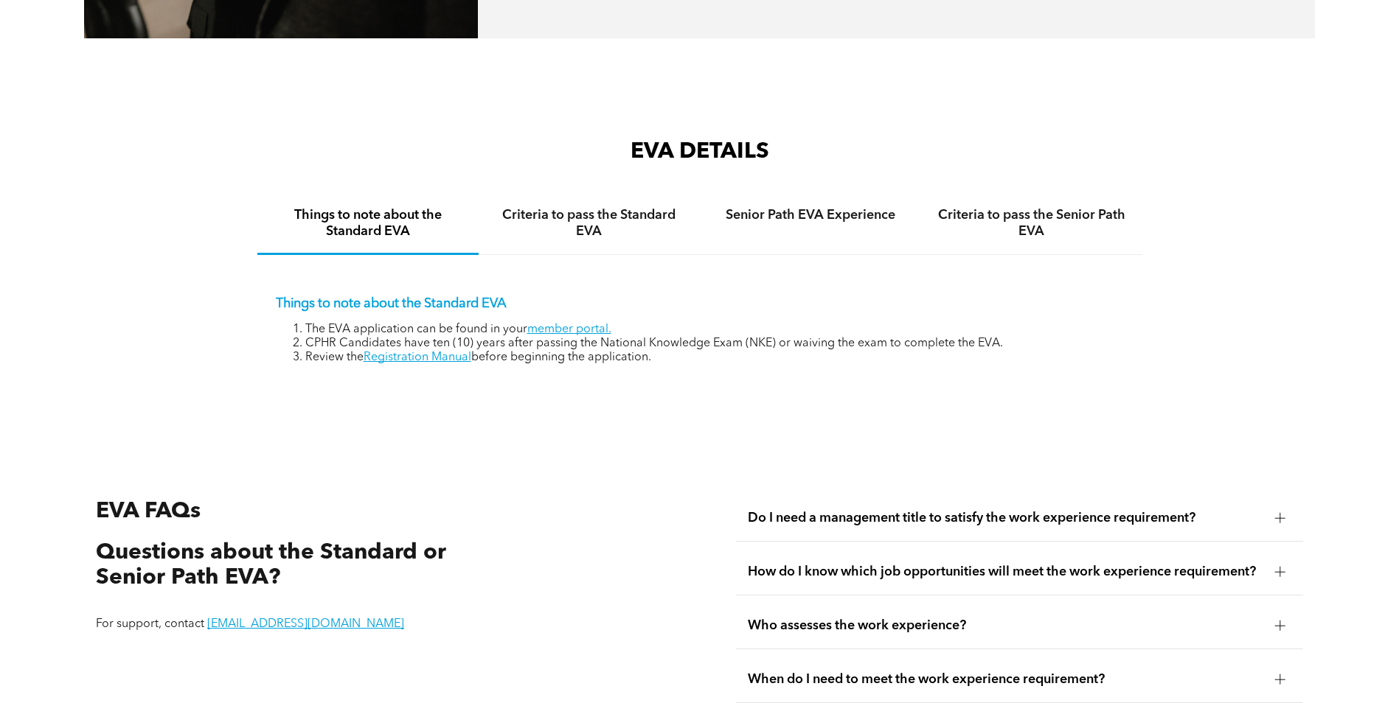
click at [1017, 510] on span "Do I need a management title to satisfy the work experience requirement?" at bounding box center [1005, 518] width 515 height 16
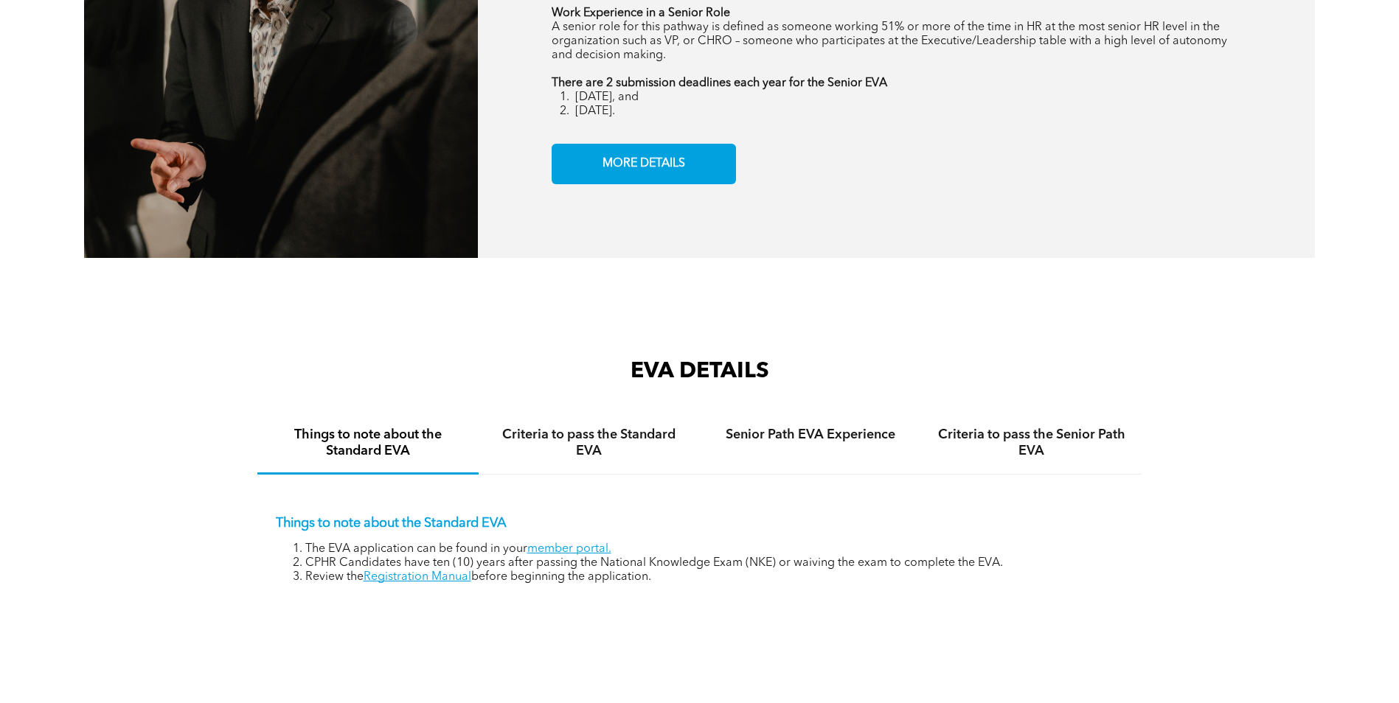
scroll to position [2064, 0]
